Goal: Information Seeking & Learning: Check status

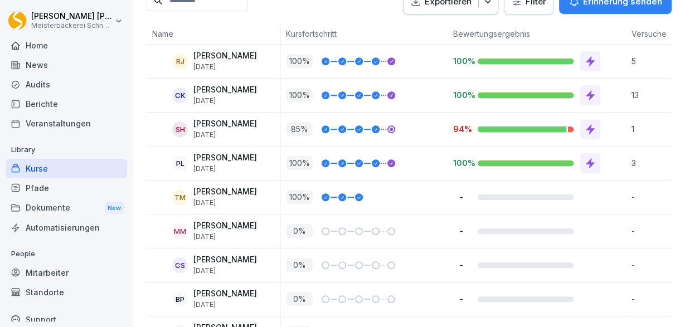
scroll to position [388, 0]
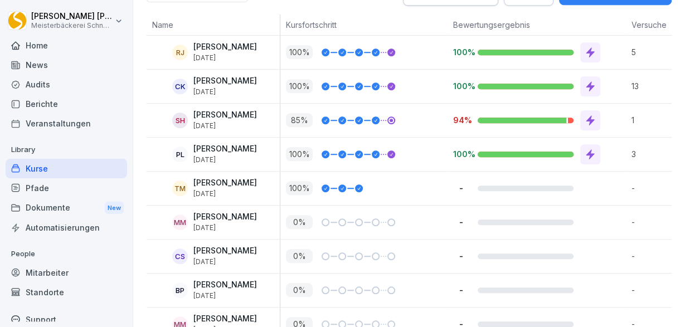
click at [493, 120] on div at bounding box center [523, 121] width 90 height 6
click at [231, 122] on p "[DATE]" at bounding box center [225, 126] width 64 height 8
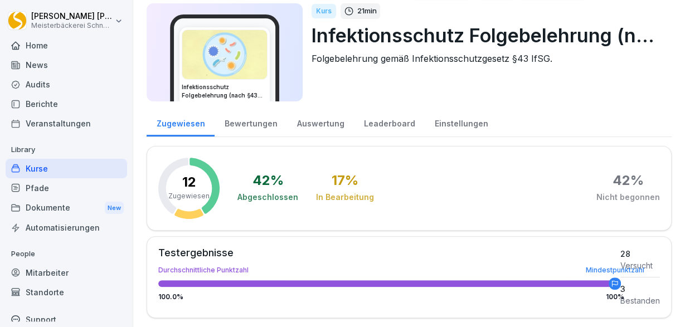
scroll to position [0, 0]
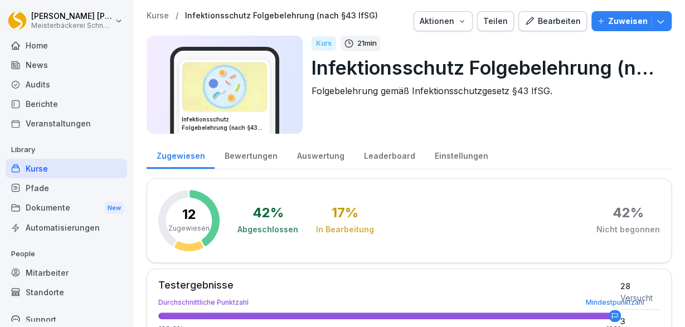
click at [249, 156] on div "Bewertungen" at bounding box center [251, 154] width 72 height 28
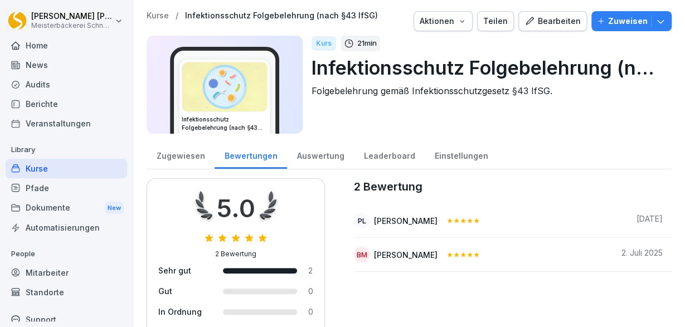
click at [322, 155] on div "Auswertung" at bounding box center [320, 154] width 67 height 28
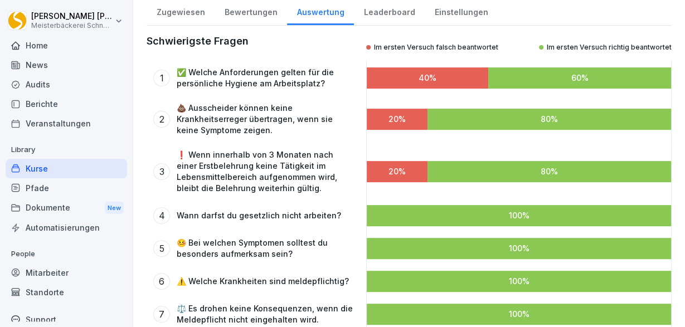
scroll to position [125, 0]
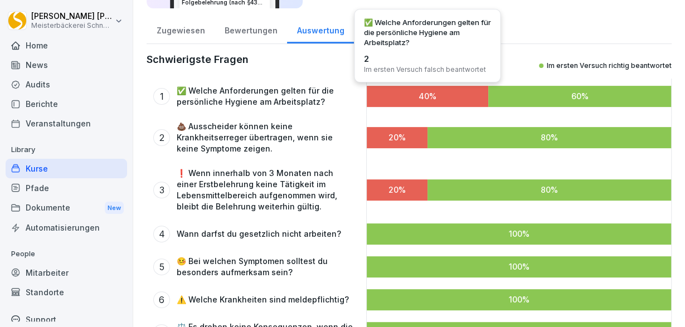
click at [475, 97] on div at bounding box center [427, 96] width 121 height 21
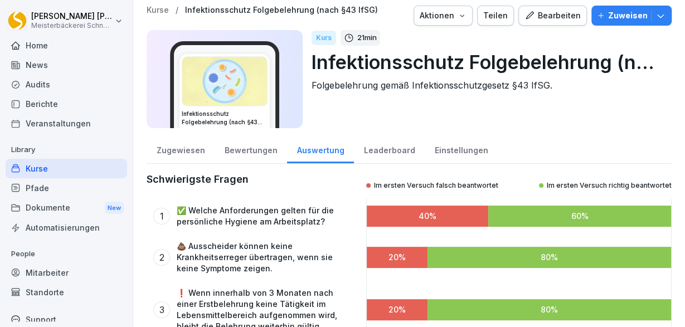
scroll to position [0, 0]
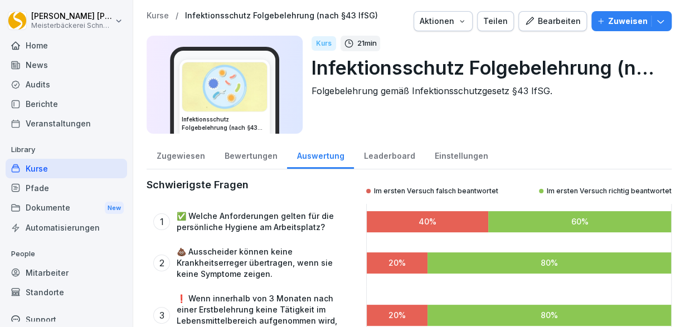
click at [386, 156] on div "Leaderboard" at bounding box center [389, 154] width 71 height 28
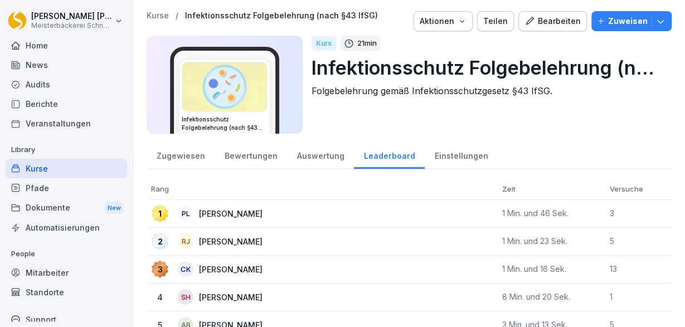
click at [447, 154] on div "Einstellungen" at bounding box center [461, 154] width 73 height 28
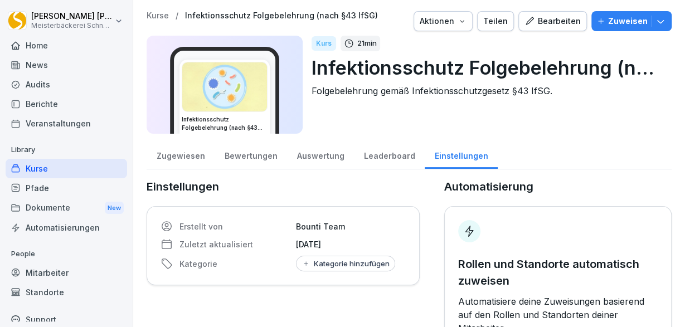
click at [251, 154] on div "Bewertungen" at bounding box center [251, 154] width 72 height 28
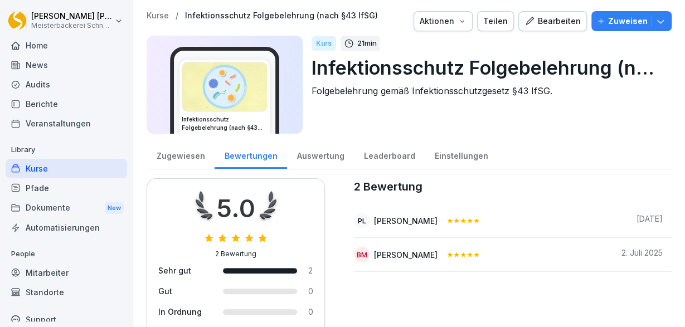
click at [169, 158] on div "Zugewiesen" at bounding box center [181, 154] width 68 height 28
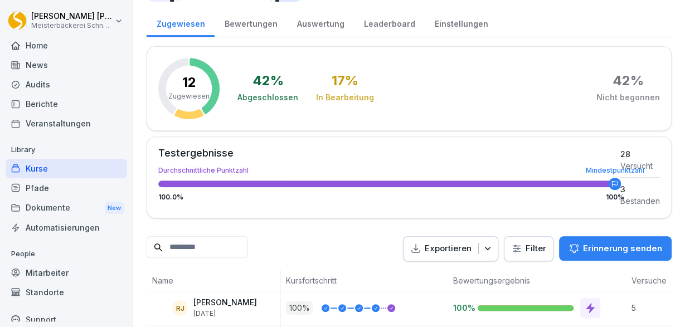
scroll to position [259, 0]
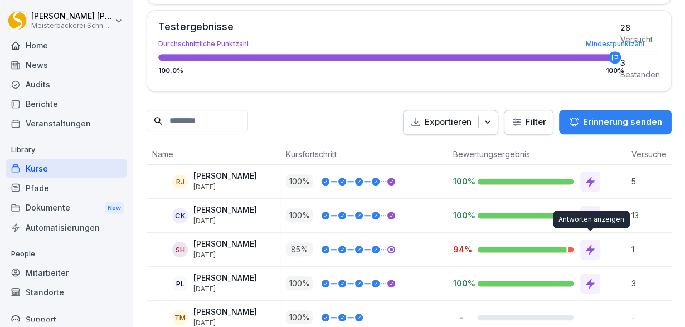
click at [590, 249] on icon at bounding box center [589, 249] width 11 height 11
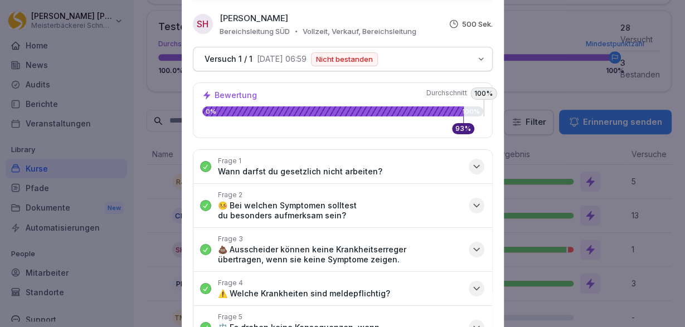
click at [480, 164] on icon "button" at bounding box center [476, 166] width 11 height 11
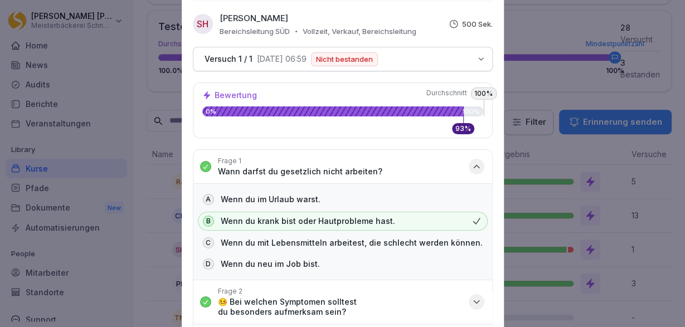
click at [478, 166] on icon "button" at bounding box center [477, 166] width 6 height 3
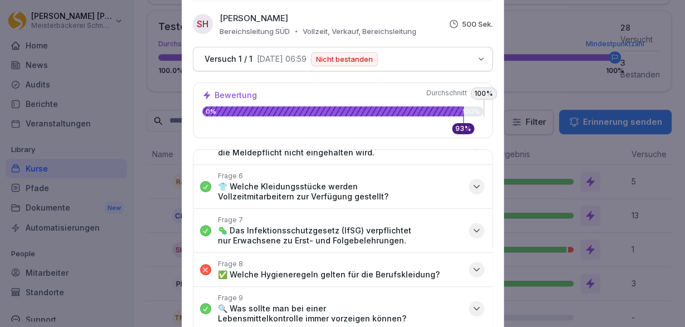
scroll to position [194, 0]
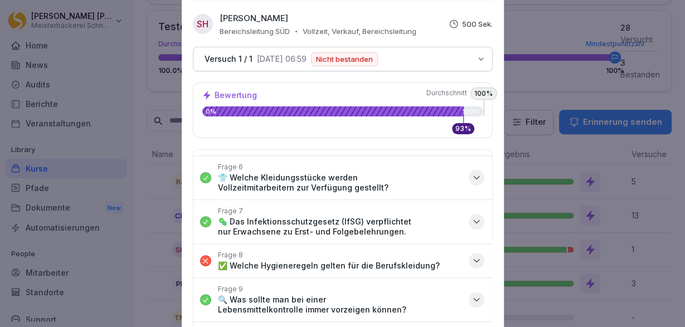
click at [482, 257] on div "button" at bounding box center [477, 261] width 16 height 16
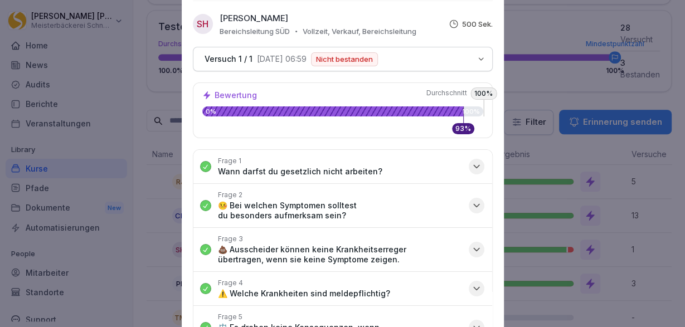
scroll to position [259, 0]
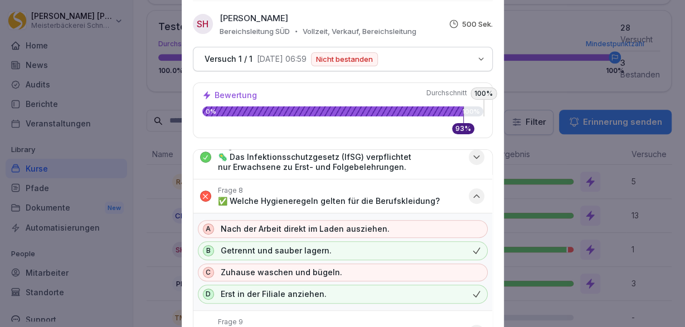
click at [479, 196] on icon "button" at bounding box center [476, 196] width 11 height 11
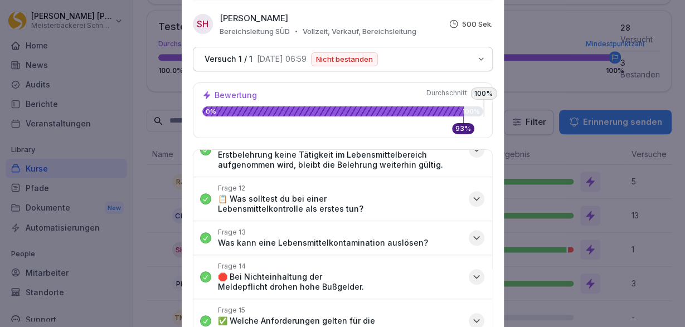
scroll to position [0, 0]
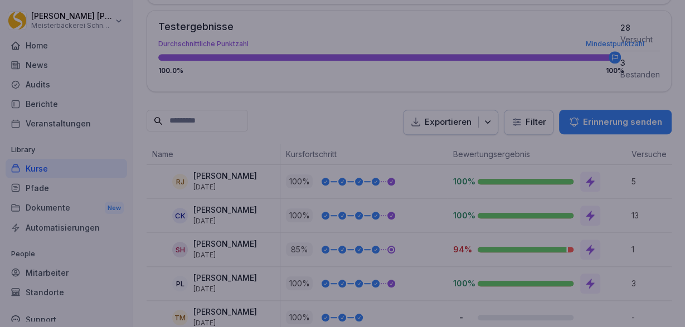
click at [521, 35] on div at bounding box center [342, 163] width 685 height 327
